Goal: Task Accomplishment & Management: Use online tool/utility

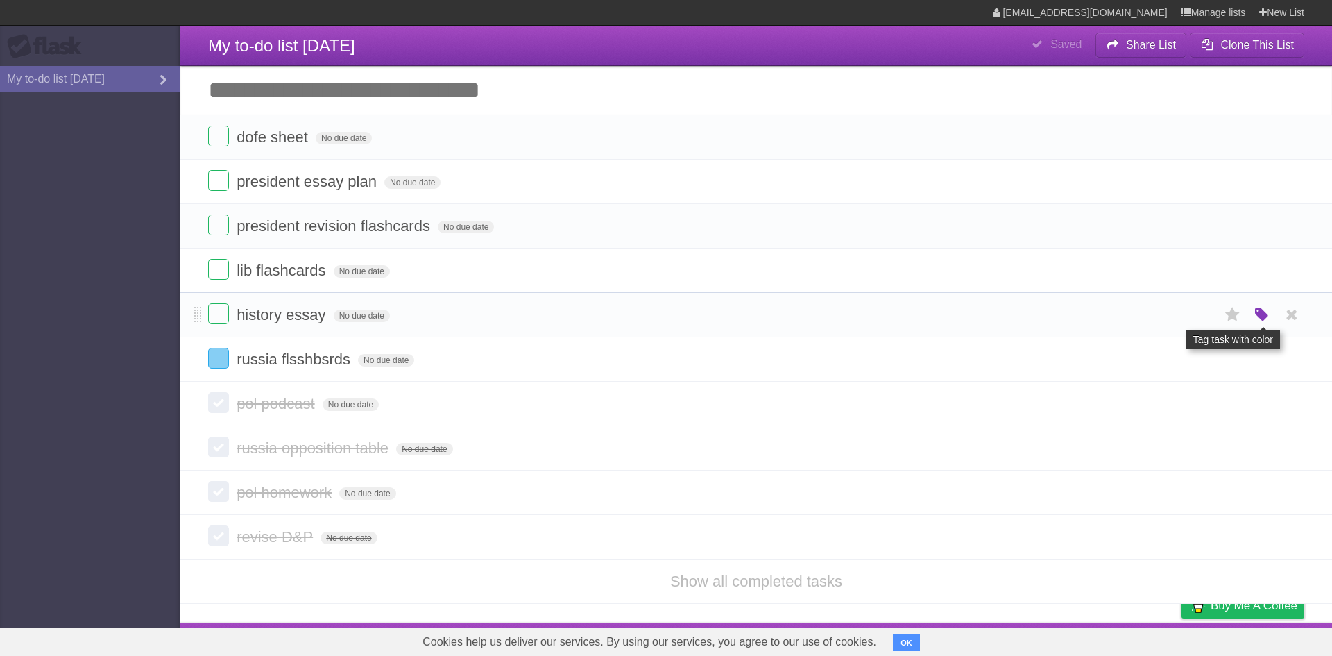
click at [1262, 321] on icon "button" at bounding box center [1262, 315] width 19 height 18
click at [1168, 320] on label "Green" at bounding box center [1164, 314] width 15 height 15
click at [1165, 322] on label "Green" at bounding box center [1164, 314] width 15 height 15
click at [58, 346] on aside "Flask My to-do list [DATE]" at bounding box center [90, 328] width 180 height 656
click at [1264, 317] on icon "button" at bounding box center [1262, 315] width 19 height 18
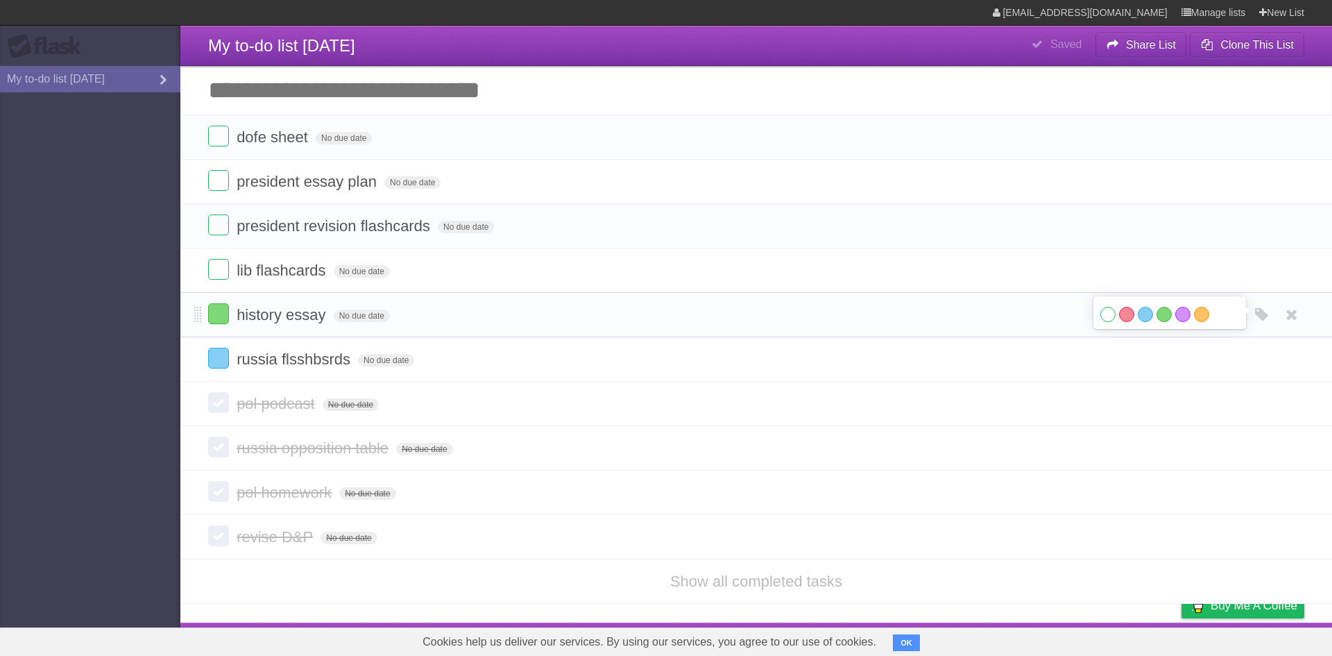
click at [1110, 320] on label "White" at bounding box center [1108, 314] width 15 height 15
click at [1094, 354] on form "russia flsshbsrds No due date White Red Blue Green Purple Orange" at bounding box center [756, 359] width 1097 height 23
click at [1135, 370] on form "russia flsshbsrds No due date White Red Blue Green Purple Orange" at bounding box center [756, 359] width 1097 height 23
click at [1165, 367] on form "russia flsshbsrds No due date White Red Blue Green Purple Orange" at bounding box center [756, 359] width 1097 height 23
click at [1256, 362] on icon "button" at bounding box center [1262, 359] width 19 height 18
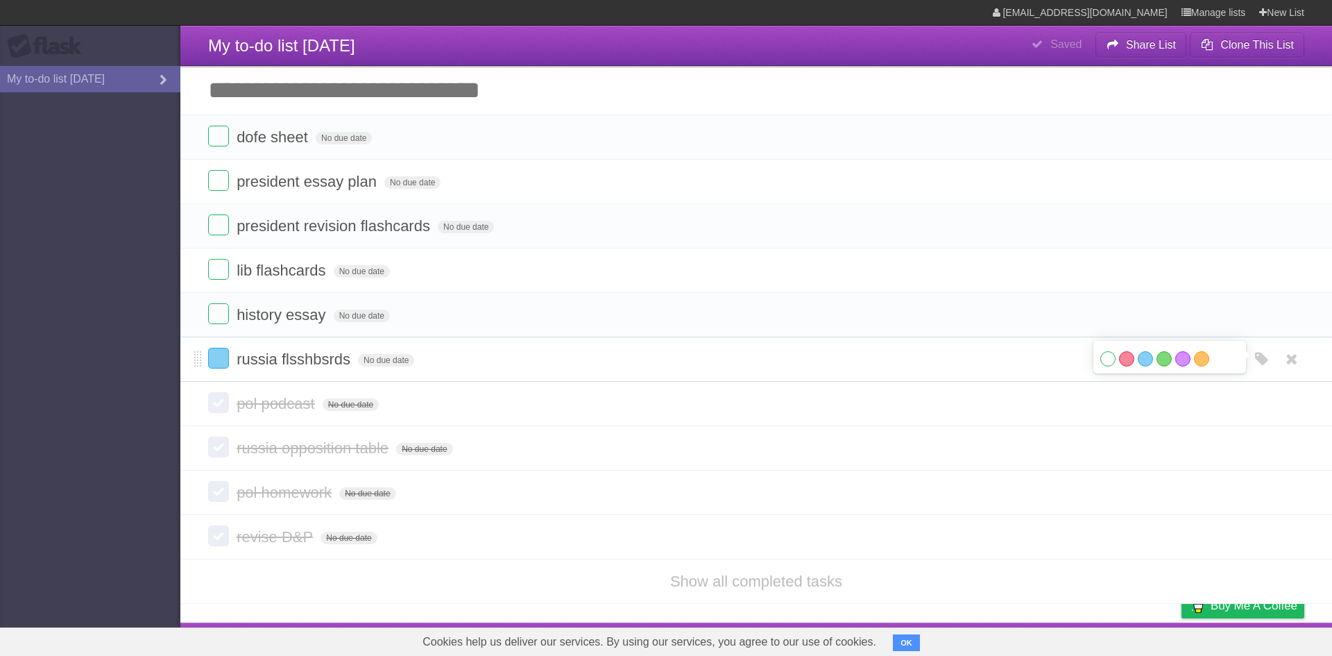
click at [1102, 366] on label "White" at bounding box center [1108, 358] width 15 height 15
click at [282, 101] on input "Add another task" at bounding box center [756, 90] width 1152 height 49
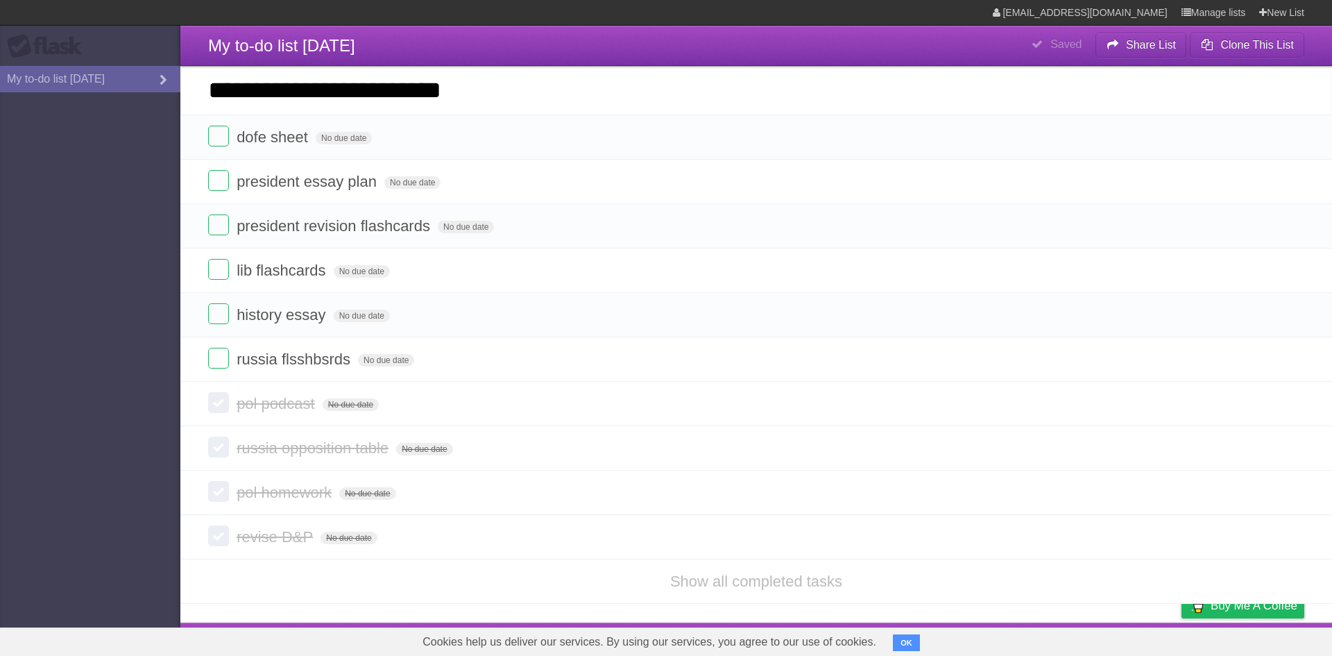
type input "**********"
click input "*********" at bounding box center [0, 0] width 0 height 0
